Goal: Task Accomplishment & Management: Use online tool/utility

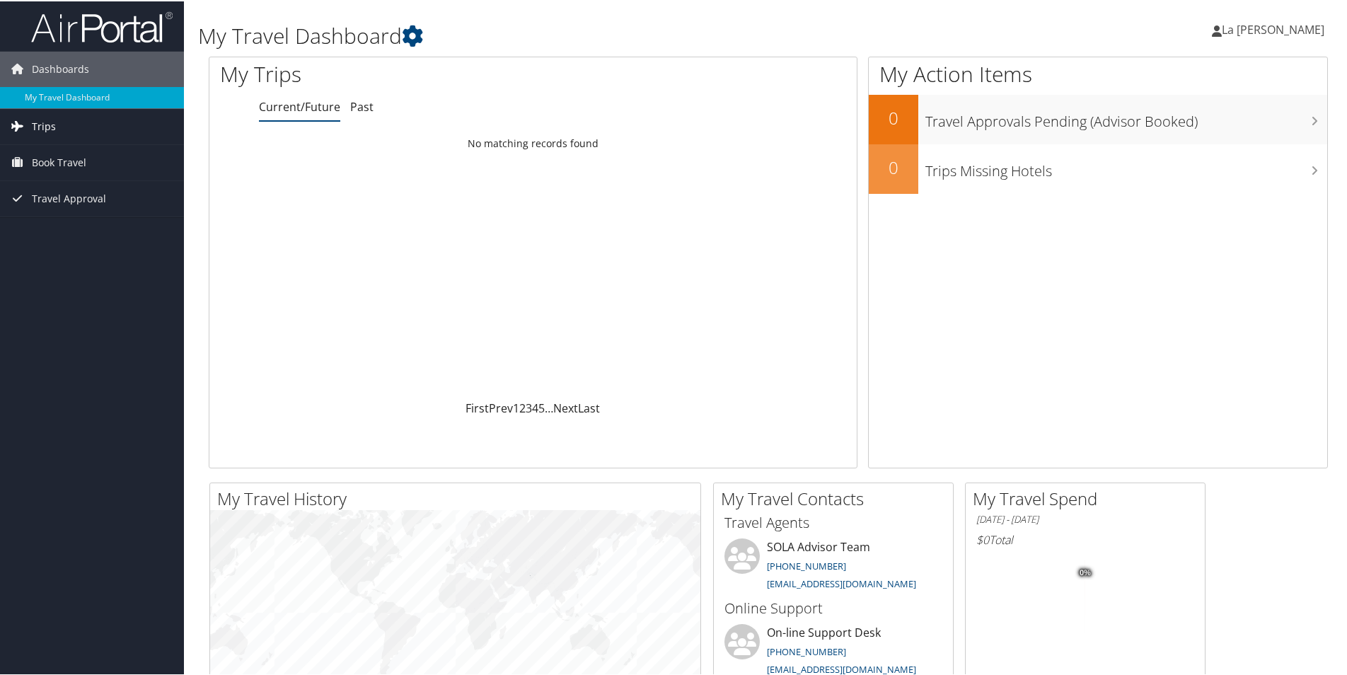
click at [36, 120] on span "Trips" at bounding box center [44, 125] width 24 height 35
click at [35, 147] on link "Current/Future Trips" at bounding box center [92, 153] width 184 height 21
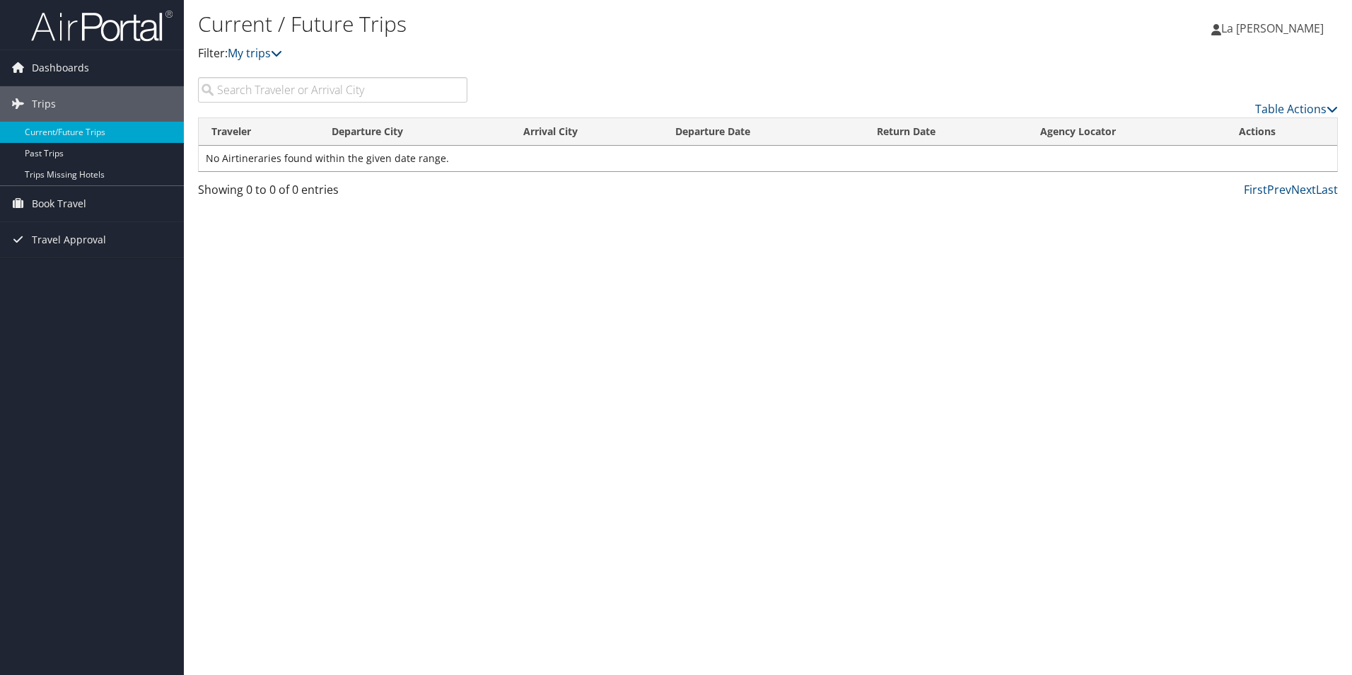
click at [1282, 26] on span "La [PERSON_NAME]" at bounding box center [1273, 29] width 103 height 16
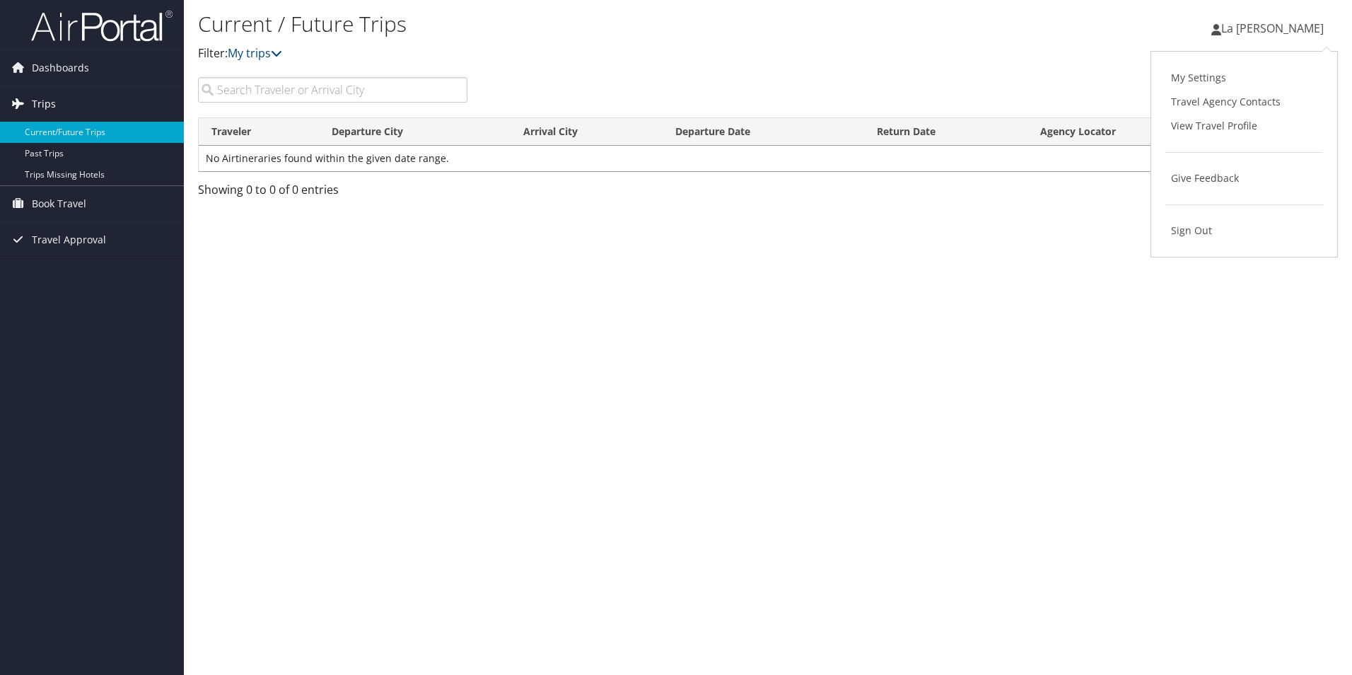
click at [42, 104] on span "Trips" at bounding box center [44, 103] width 24 height 35
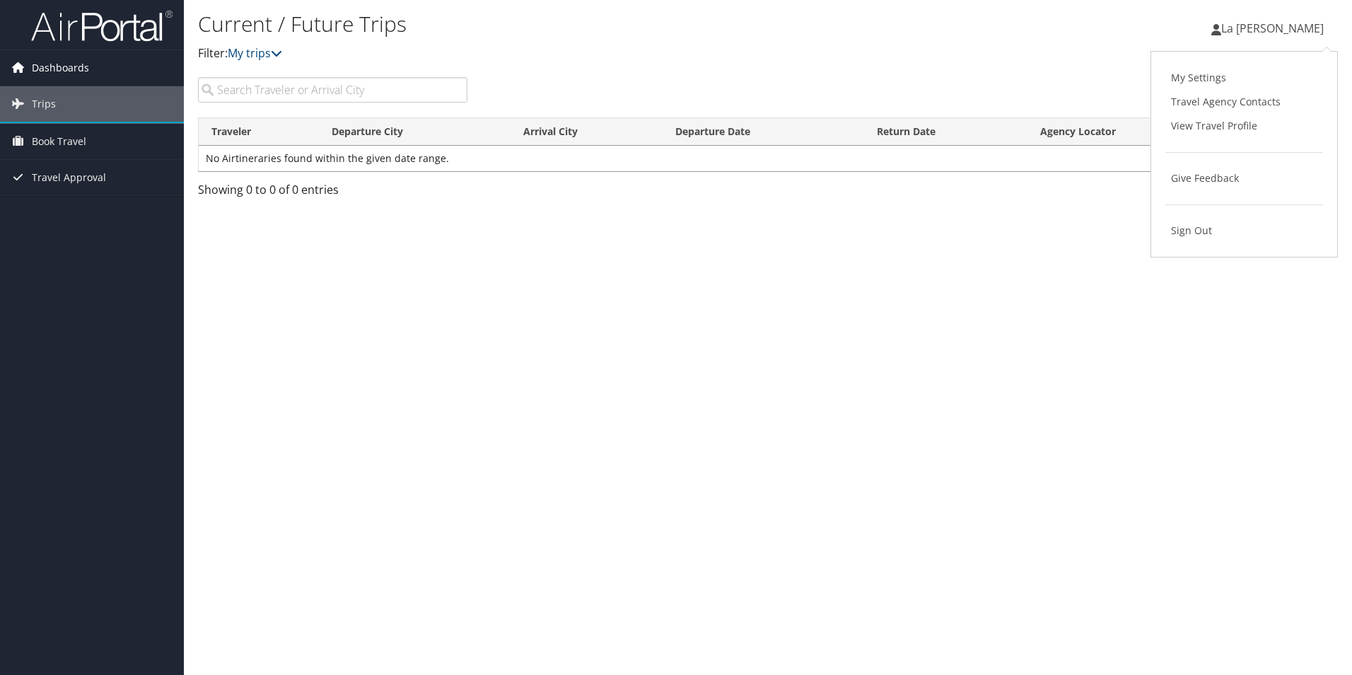
click at [50, 69] on span "Dashboards" at bounding box center [60, 67] width 57 height 35
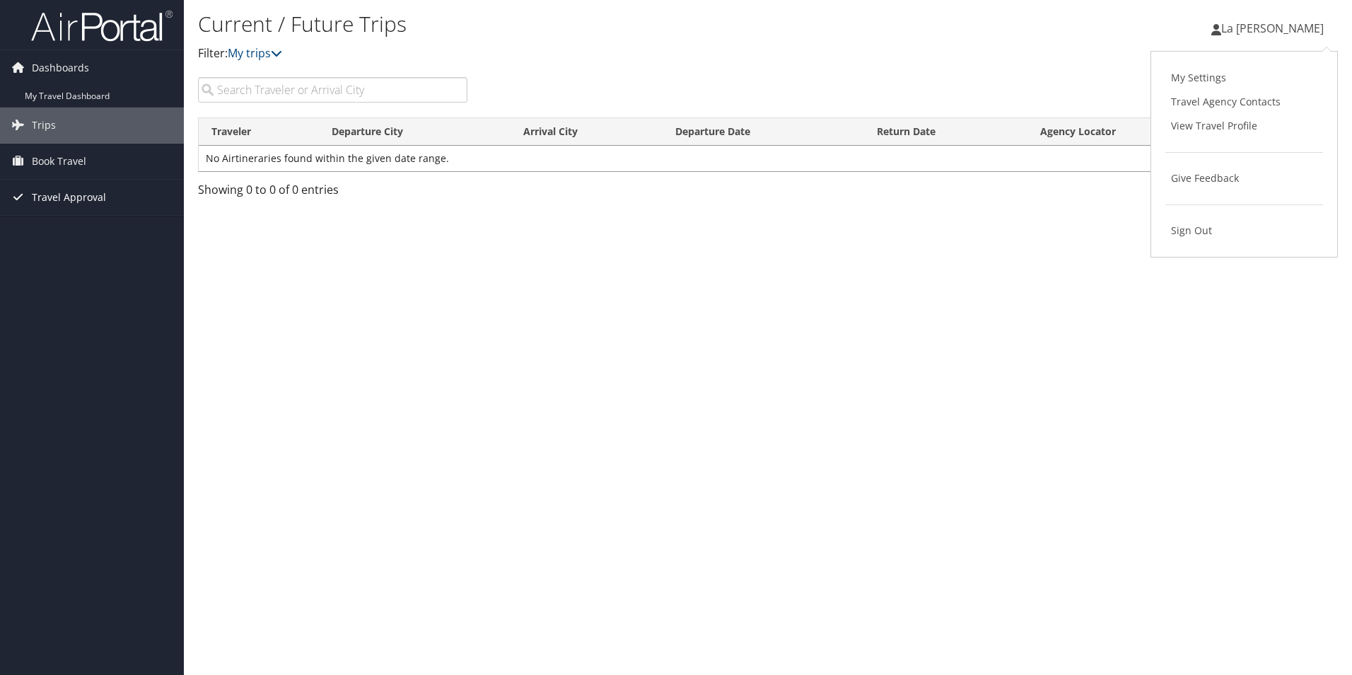
click at [38, 195] on span "Travel Approval" at bounding box center [69, 197] width 74 height 35
click at [94, 226] on link "Pending Trip Approvals" at bounding box center [92, 225] width 184 height 21
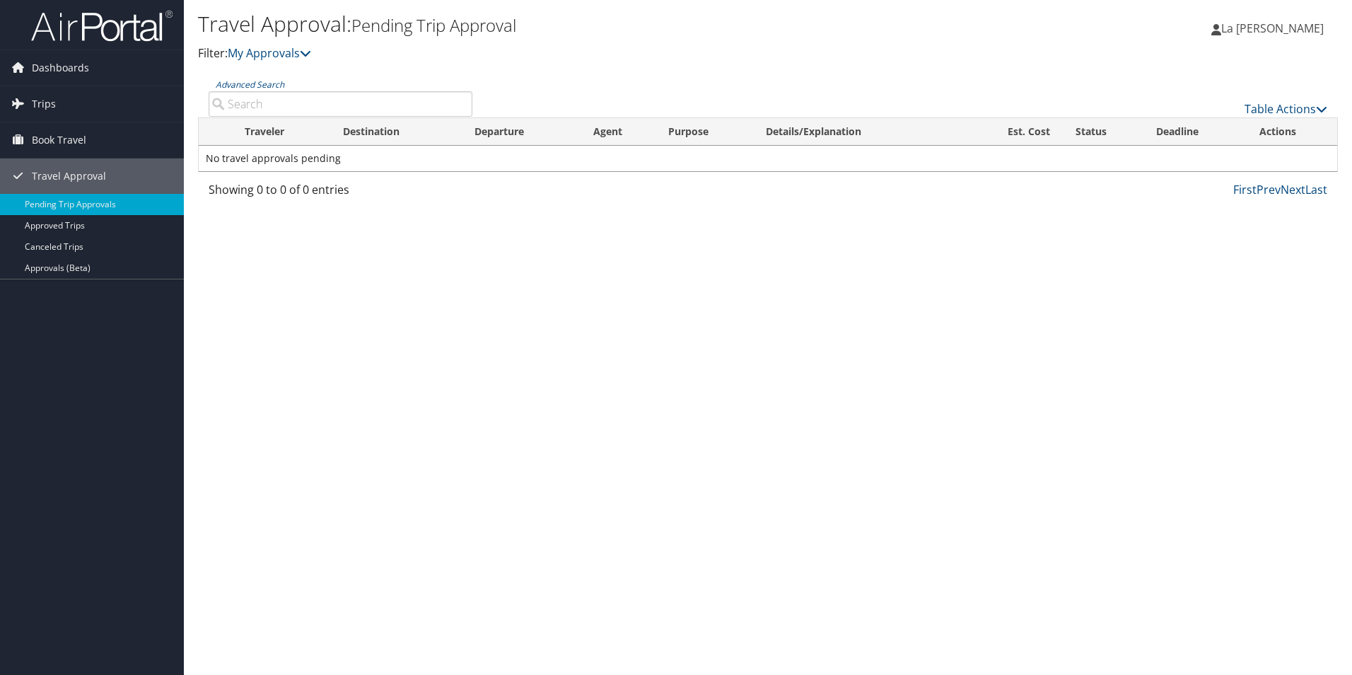
click at [1273, 26] on span "La [PERSON_NAME]" at bounding box center [1273, 29] width 103 height 16
click at [1191, 28] on div "La [PERSON_NAME] La [PERSON_NAME] My Settings Travel Agency Contacts View Trave…" at bounding box center [1127, 34] width 451 height 54
click at [40, 139] on span "Book Travel" at bounding box center [59, 139] width 54 height 35
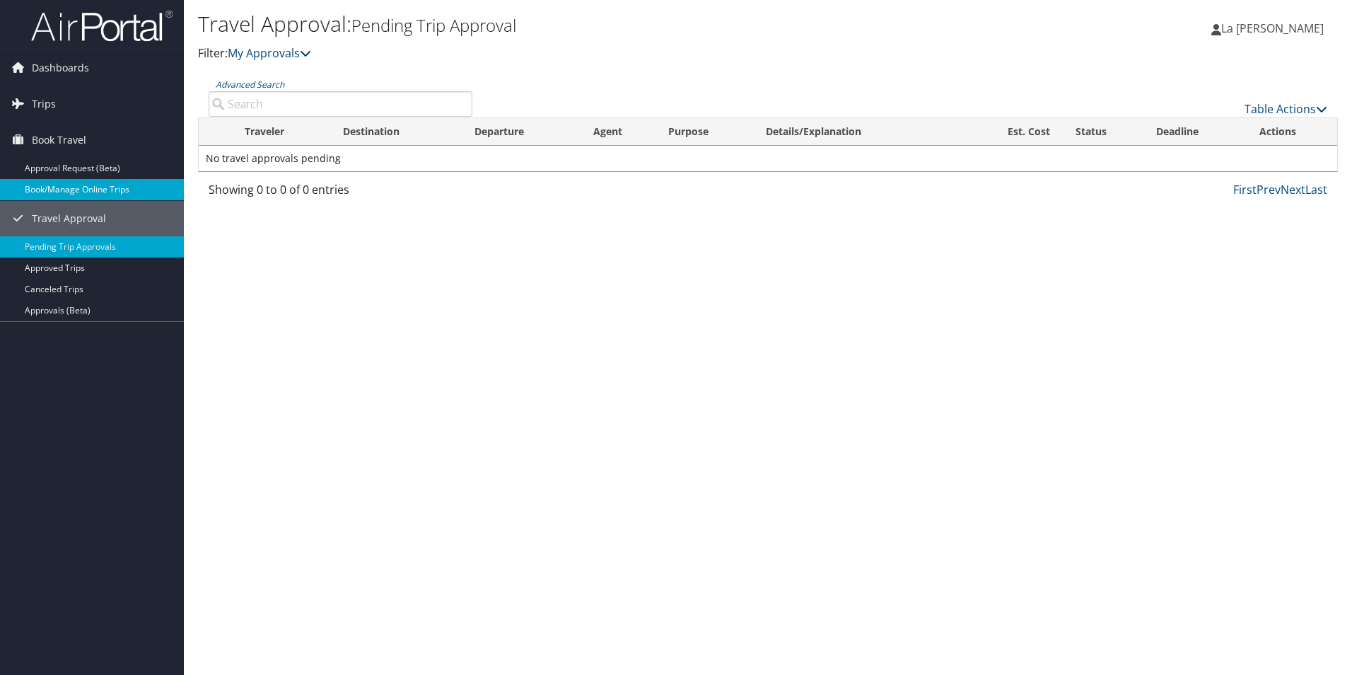
click at [35, 194] on link "Book/Manage Online Trips" at bounding box center [92, 189] width 184 height 21
